Goal: Navigation & Orientation: Find specific page/section

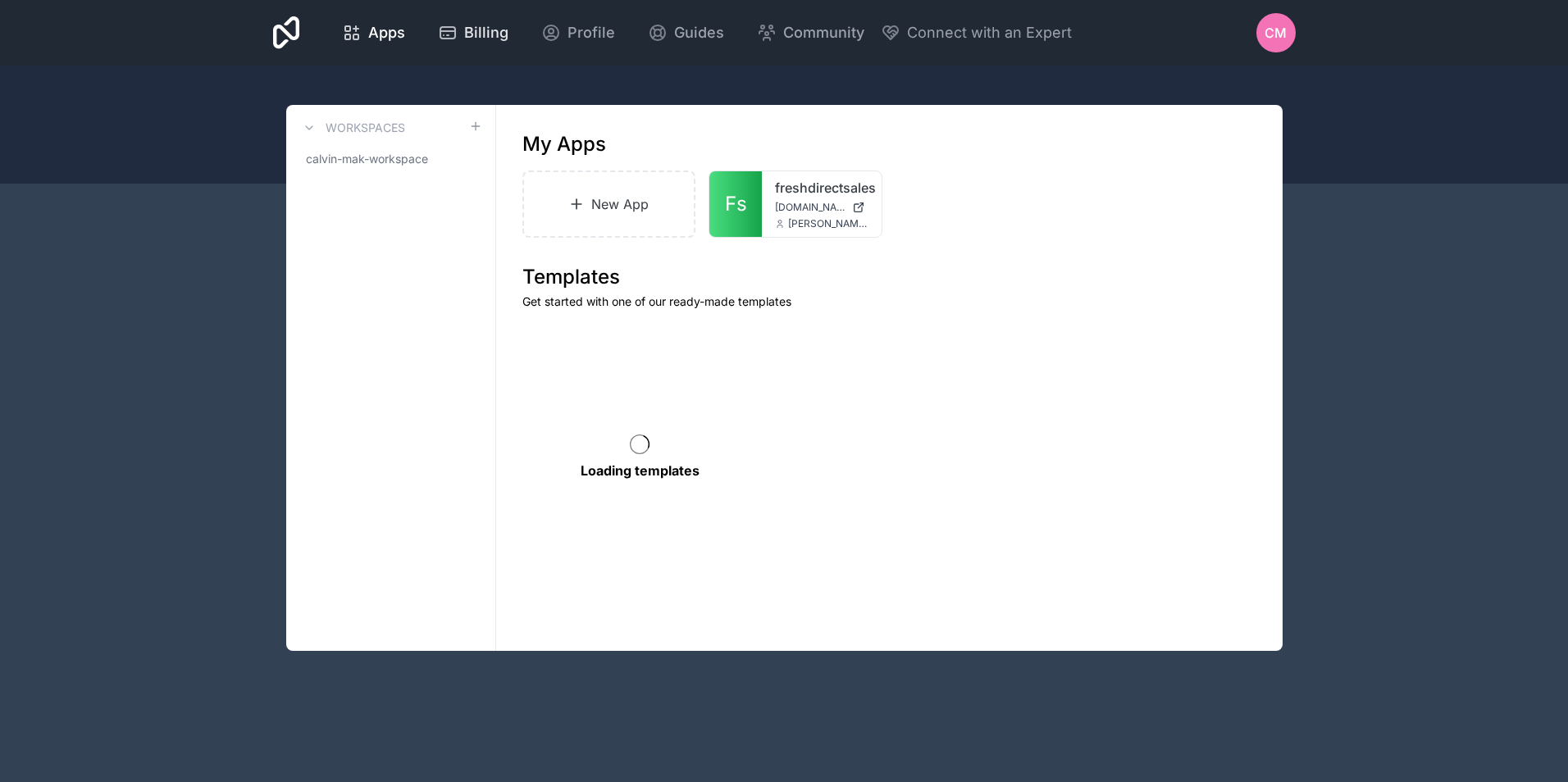
click at [466, 34] on span "Billing" at bounding box center [486, 33] width 44 height 23
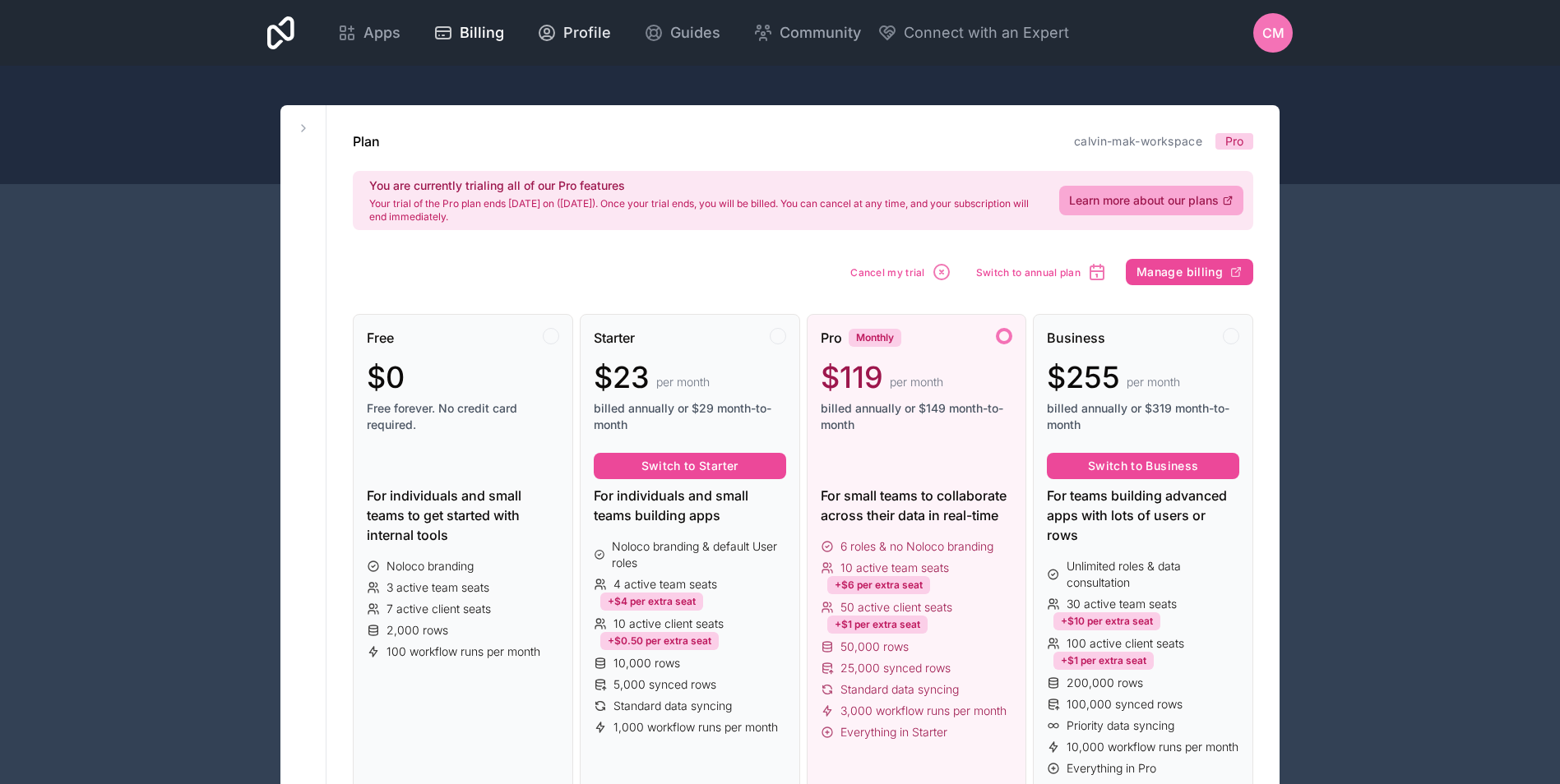
click at [579, 31] on span "Profile" at bounding box center [587, 33] width 48 height 23
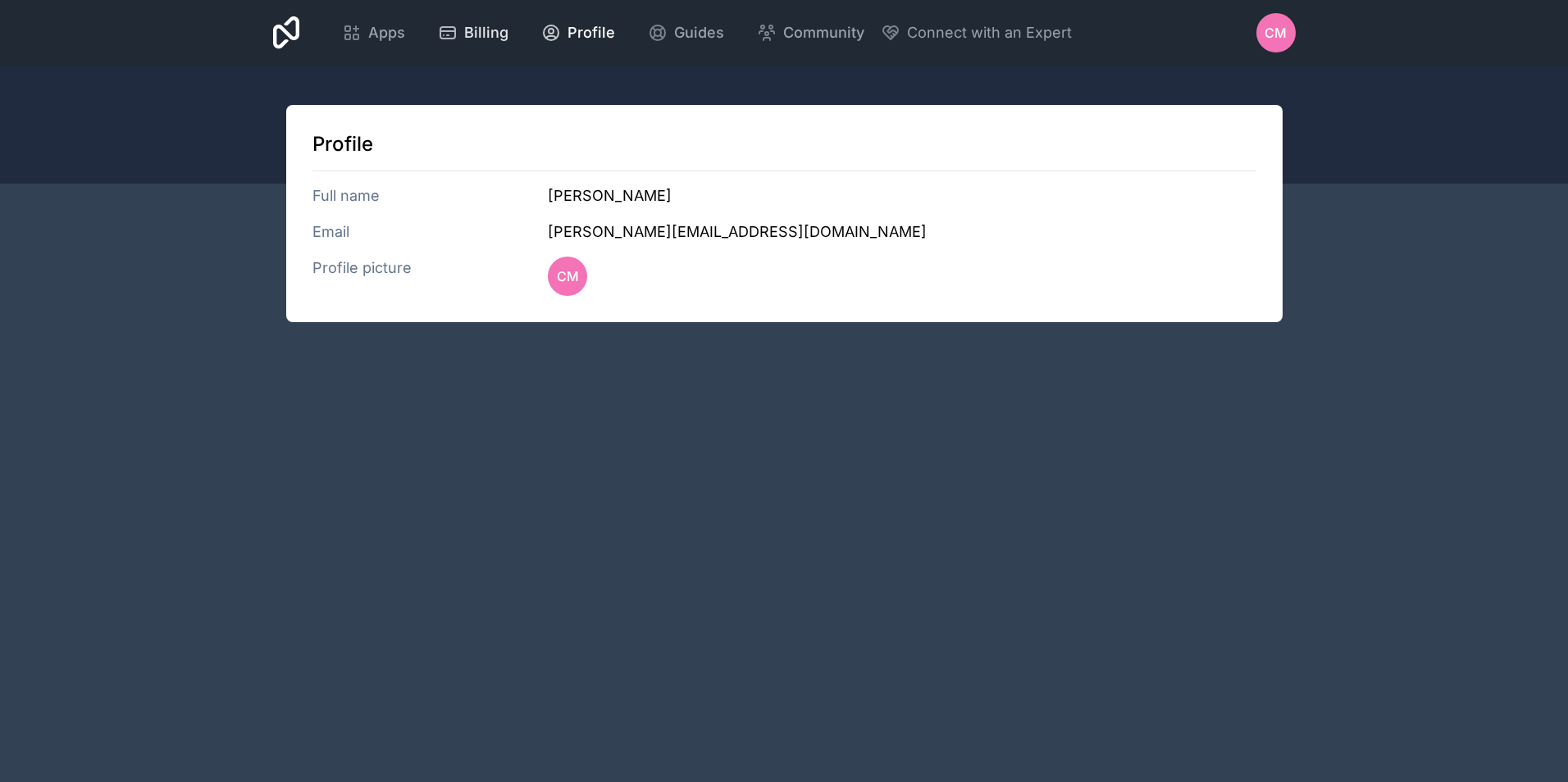
click at [501, 39] on span "Billing" at bounding box center [486, 33] width 44 height 23
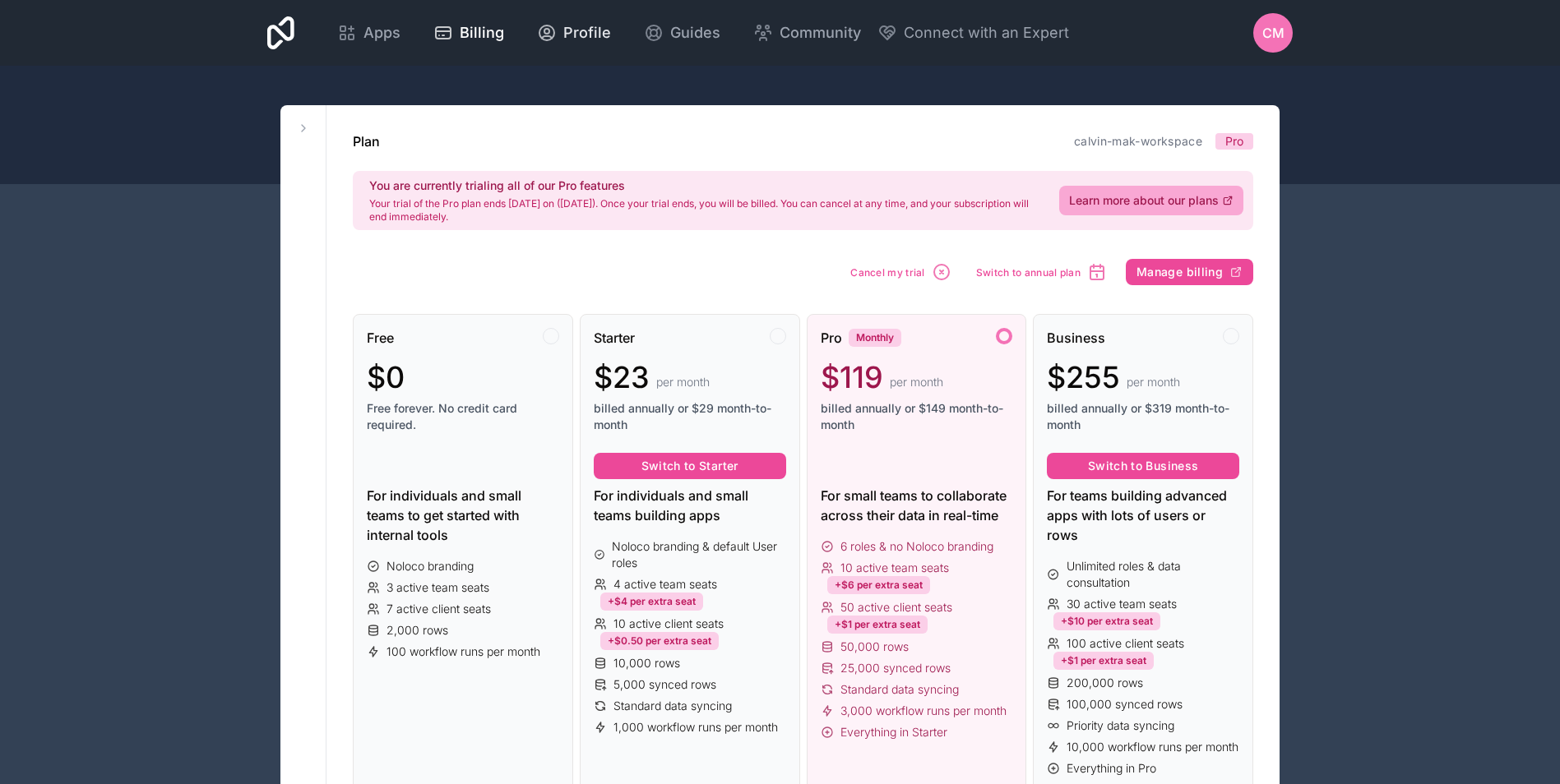
click at [602, 34] on span "Profile" at bounding box center [587, 33] width 48 height 23
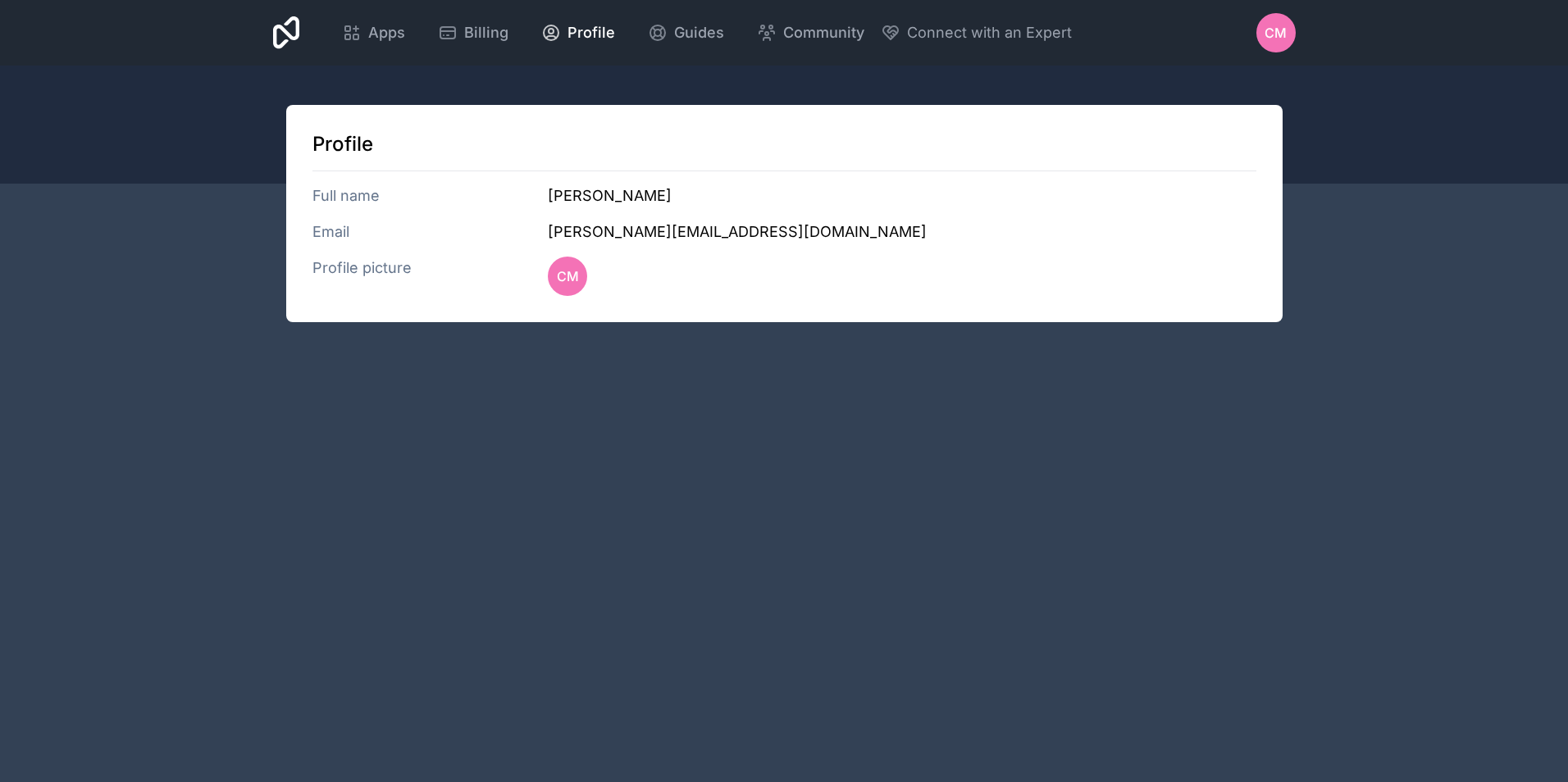
click at [298, 34] on icon at bounding box center [286, 33] width 27 height 33
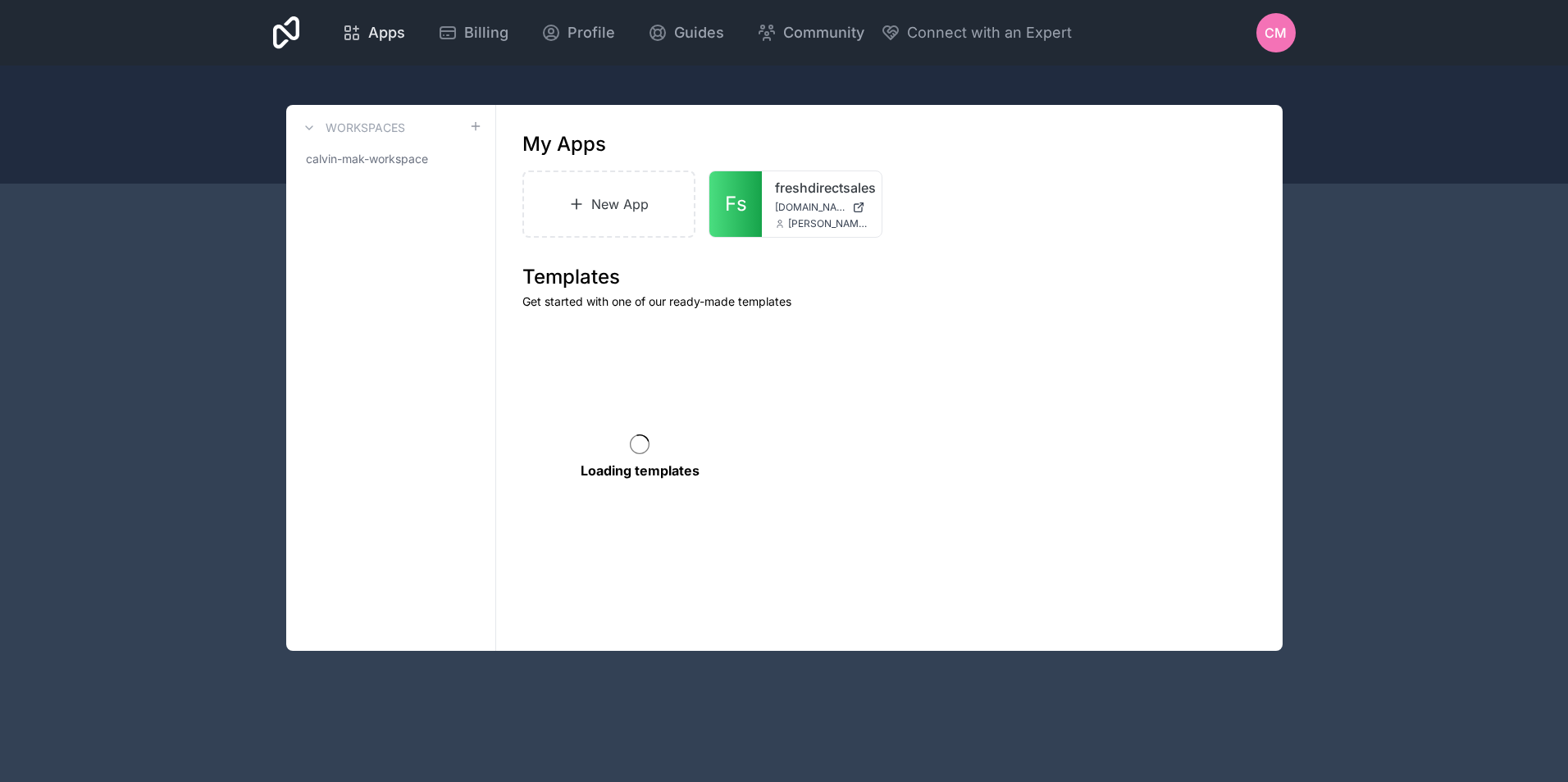
click at [363, 35] on div "Apps" at bounding box center [373, 33] width 64 height 23
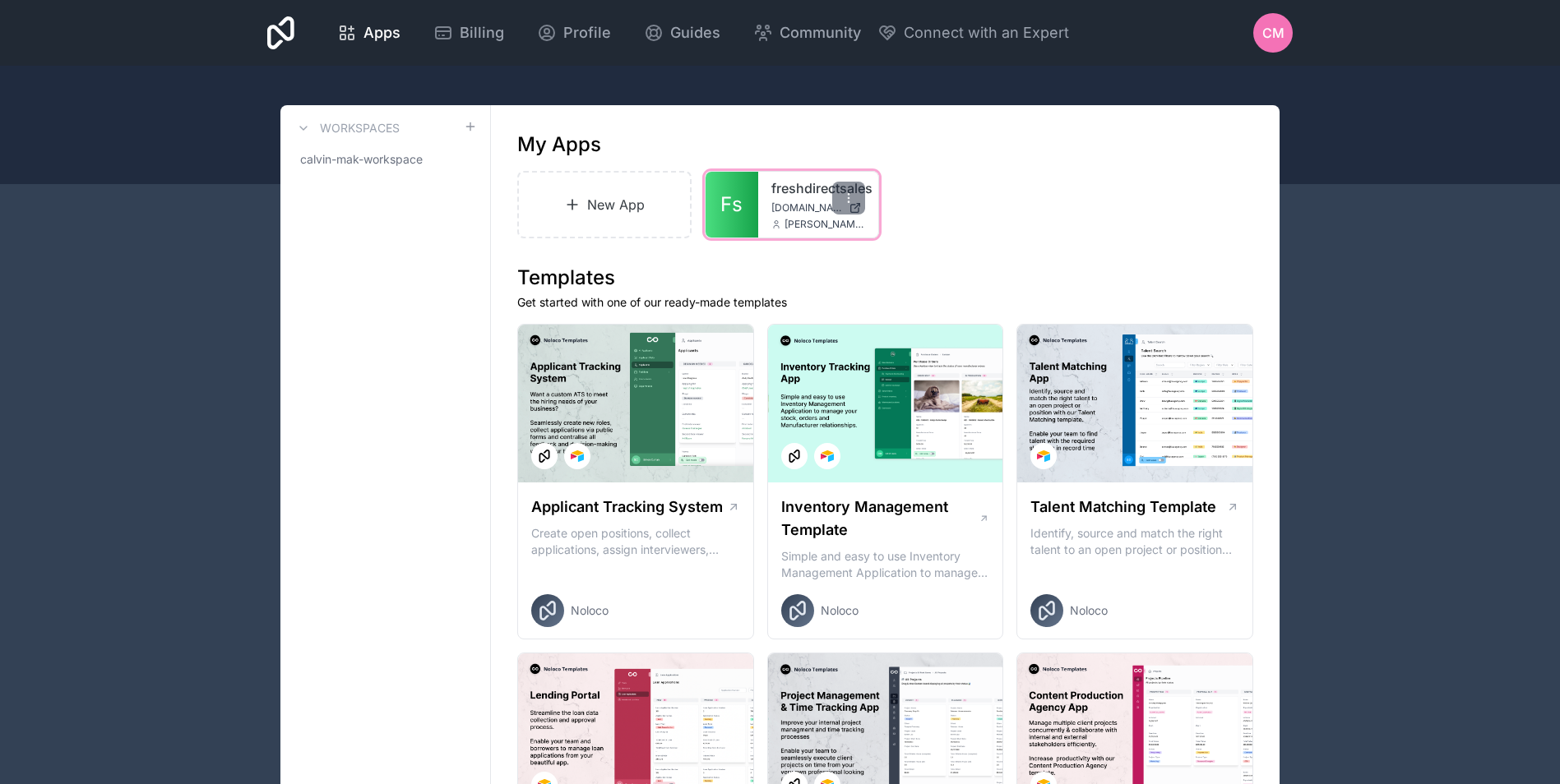
click at [747, 189] on link "Fs" at bounding box center [731, 204] width 52 height 65
click at [841, 193] on div at bounding box center [848, 197] width 33 height 33
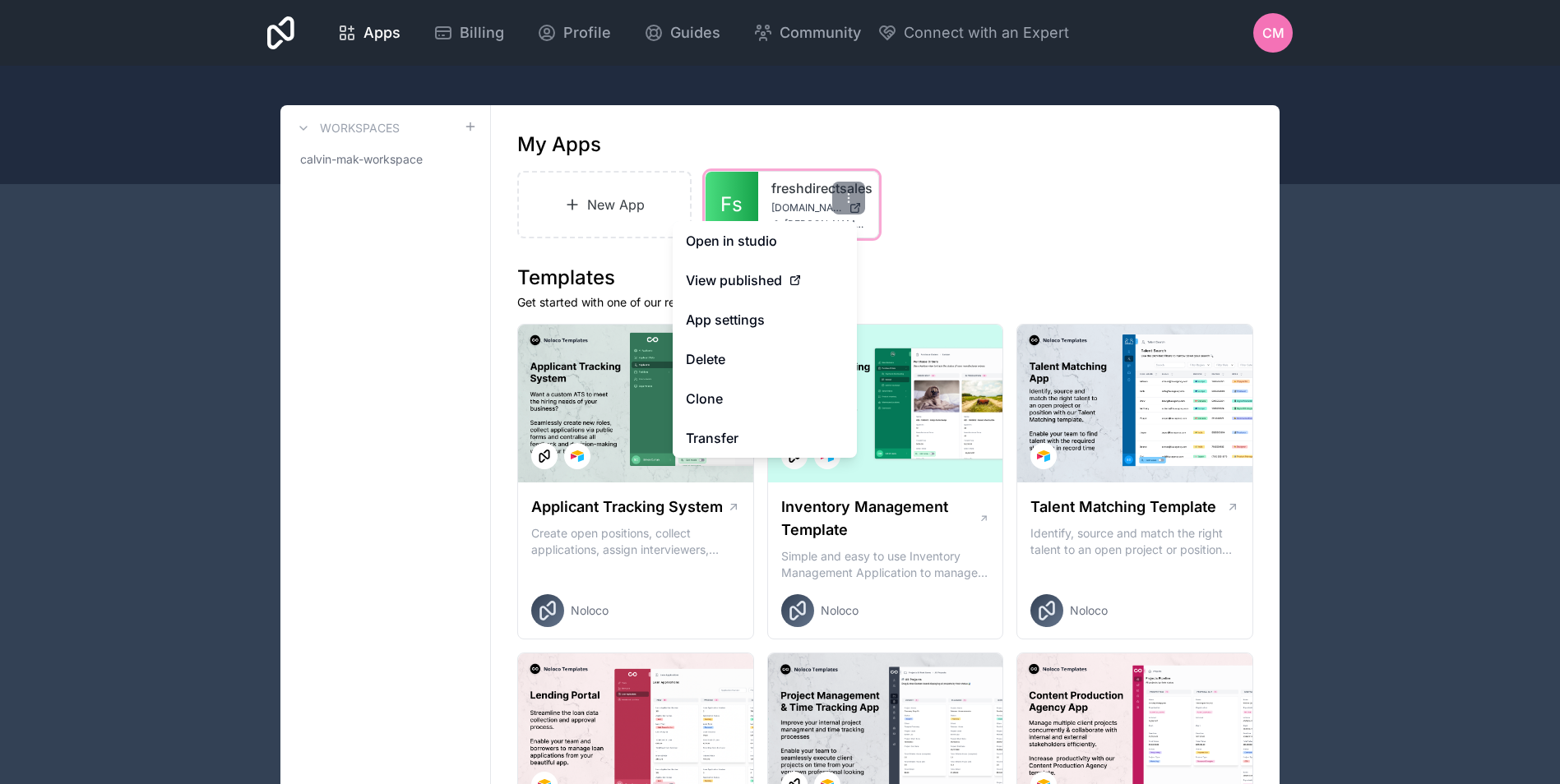
click at [773, 195] on link "freshdirectsales" at bounding box center [818, 188] width 94 height 19
